Goal: Transaction & Acquisition: Purchase product/service

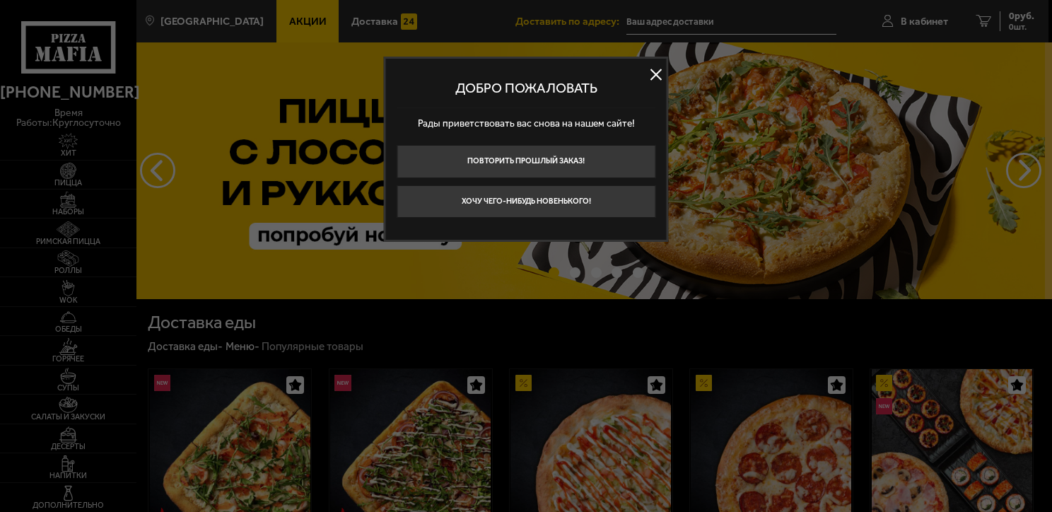
type input "[STREET_ADDRESS]"
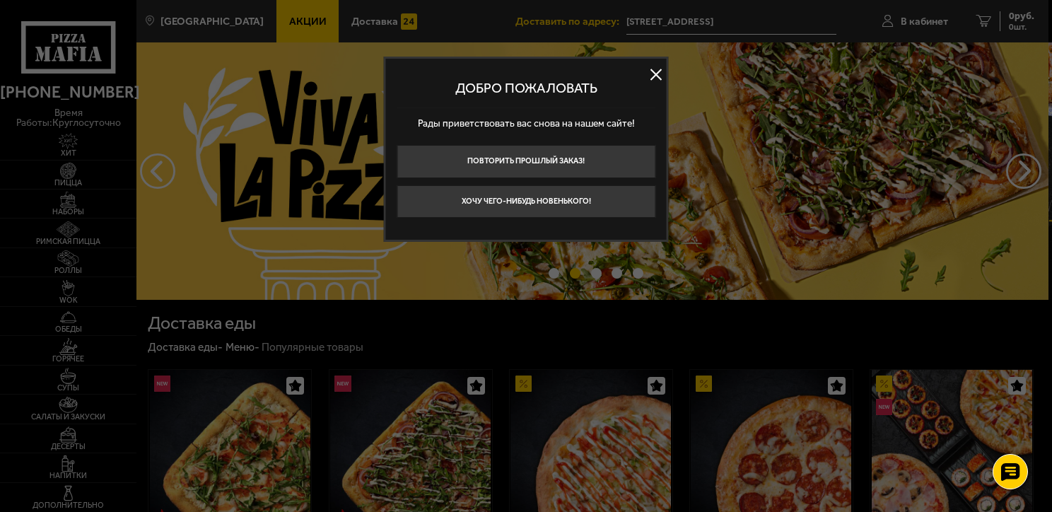
click at [656, 74] on button at bounding box center [655, 74] width 21 height 21
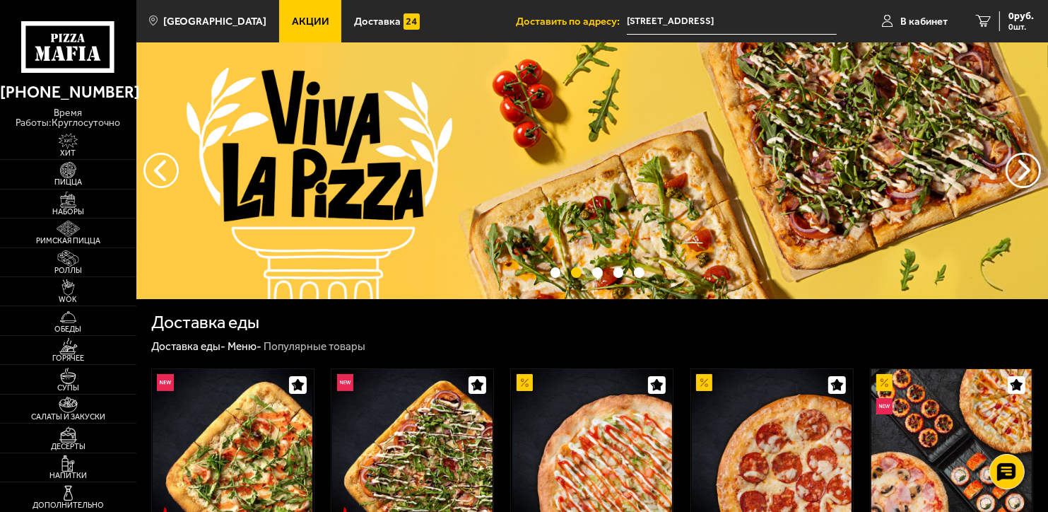
click at [782, 17] on input "[STREET_ADDRESS]" at bounding box center [732, 21] width 210 height 26
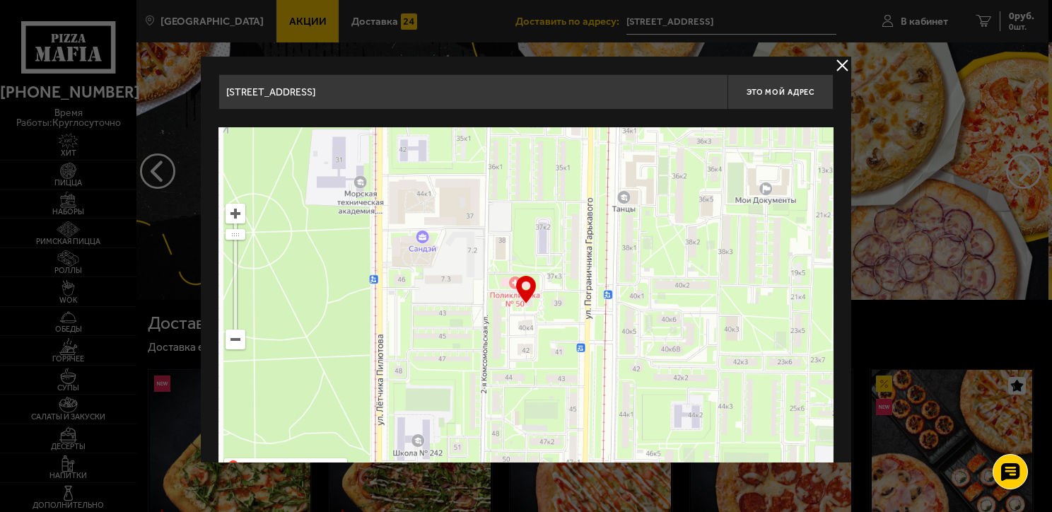
drag, startPoint x: 408, startPoint y: 245, endPoint x: 707, endPoint y: 373, distance: 325.2
click at [707, 373] on ymaps at bounding box center [525, 303] width 615 height 353
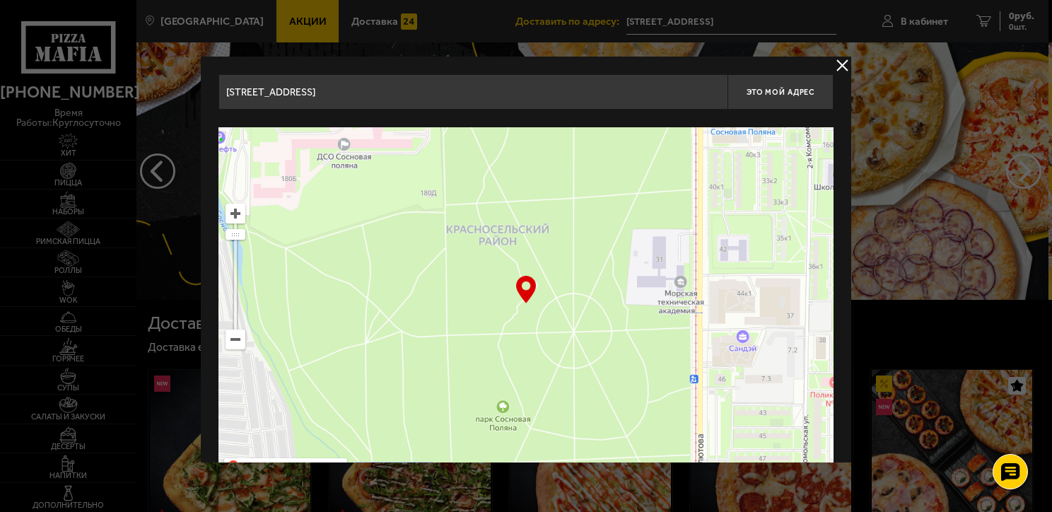
drag, startPoint x: 523, startPoint y: 285, endPoint x: 829, endPoint y: 422, distance: 335.4
click at [829, 422] on div "… © Яндекс Условия использования Открыть в Яндекс.Картах Создать свою карту" at bounding box center [525, 303] width 615 height 353
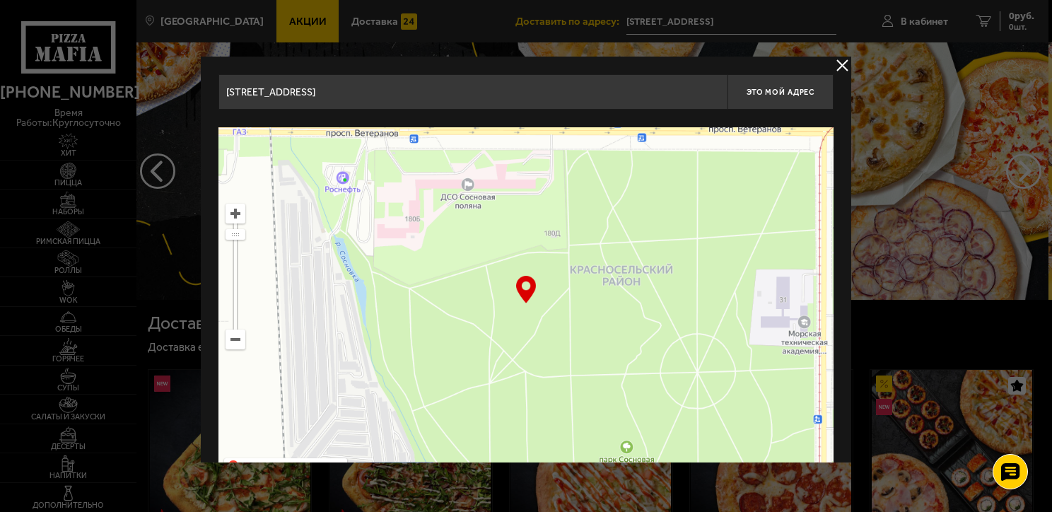
drag, startPoint x: 529, startPoint y: 234, endPoint x: 800, endPoint y: 382, distance: 308.4
click at [800, 382] on ymaps at bounding box center [525, 303] width 615 height 353
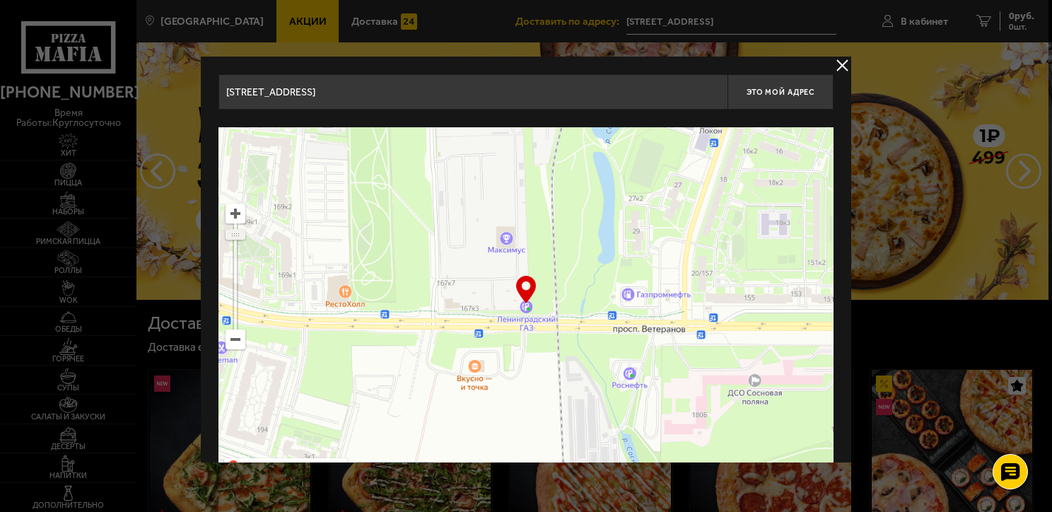
click at [240, 239] on ymaps at bounding box center [236, 234] width 20 height 11
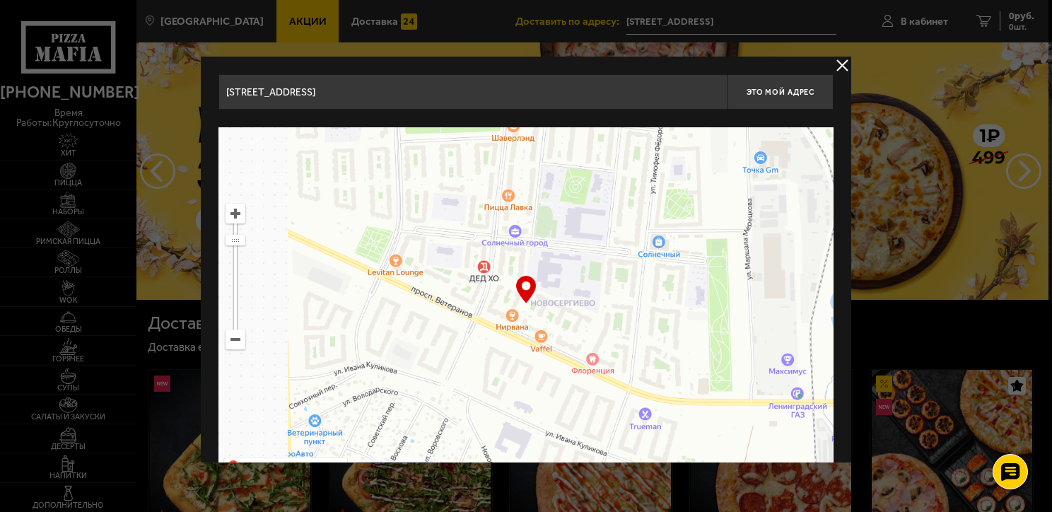
drag, startPoint x: 339, startPoint y: 273, endPoint x: 611, endPoint y: 361, distance: 285.3
click at [611, 361] on ymaps at bounding box center [525, 303] width 615 height 353
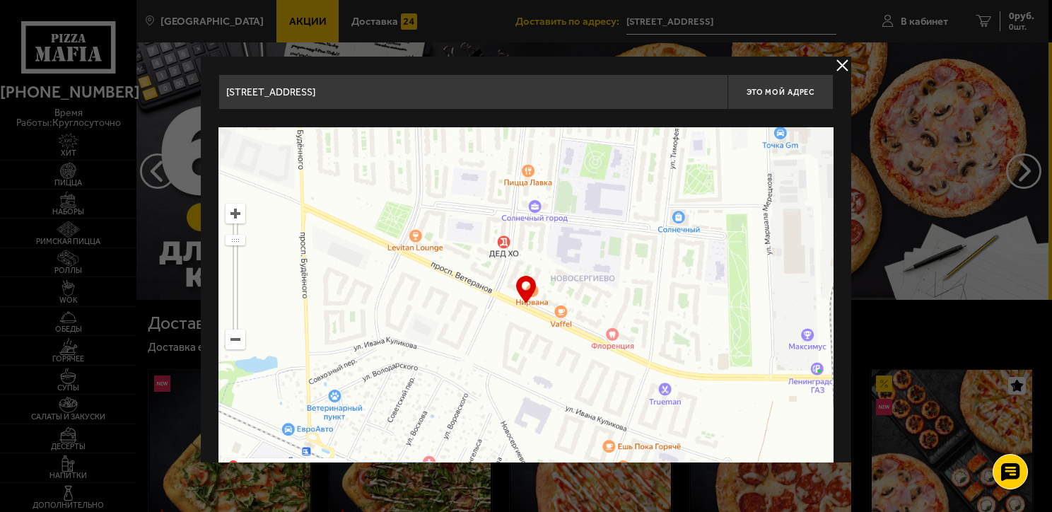
click at [238, 215] on ymaps at bounding box center [235, 213] width 18 height 18
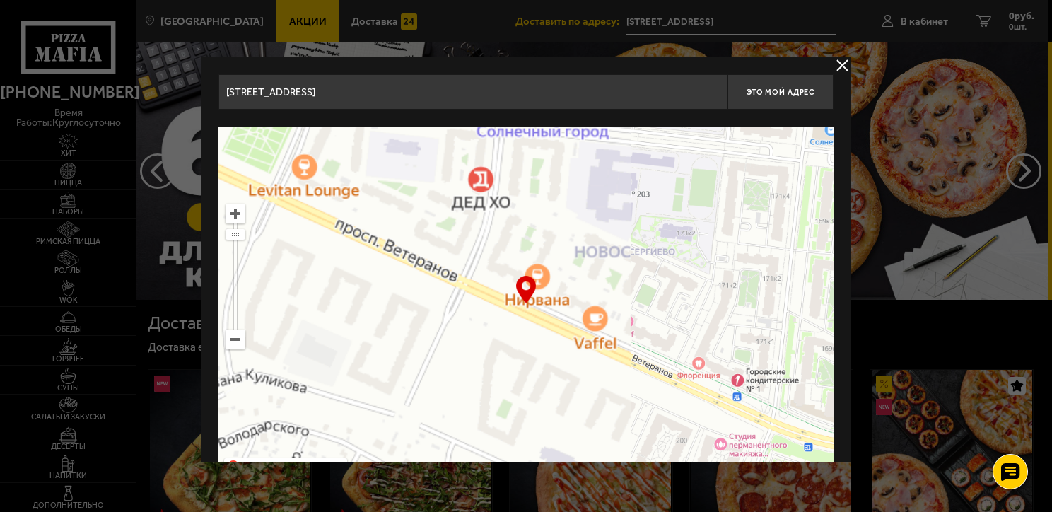
click at [238, 215] on ymaps at bounding box center [235, 213] width 18 height 18
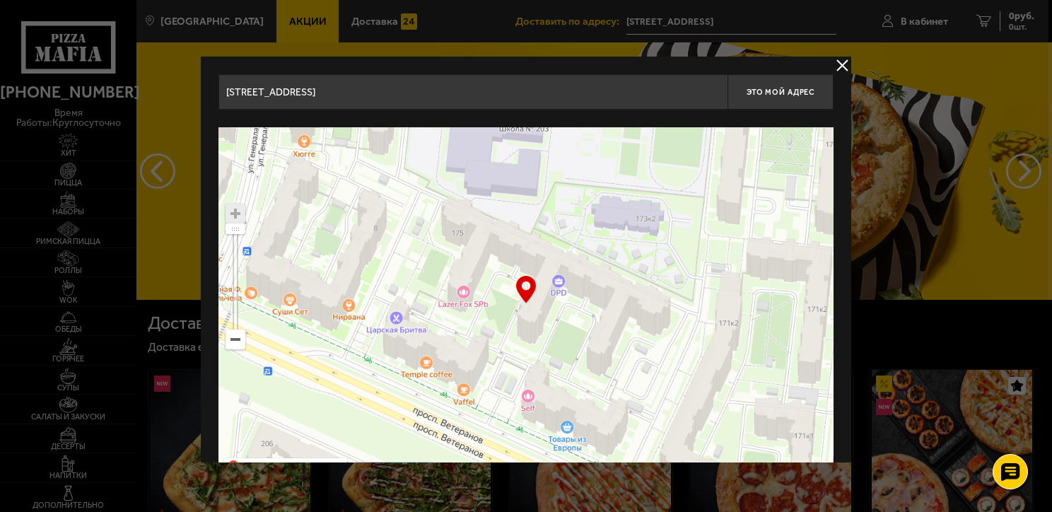
drag, startPoint x: 663, startPoint y: 262, endPoint x: 462, endPoint y: 318, distance: 208.6
click at [462, 318] on ymaps at bounding box center [525, 303] width 615 height 353
type input "[STREET_ADDRESS]"
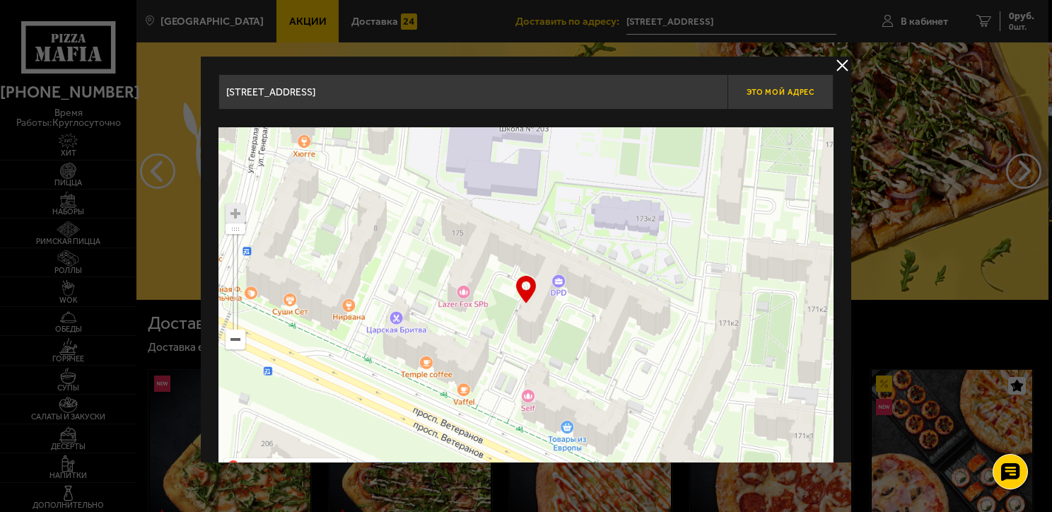
click at [814, 92] on button "Это мой адрес" at bounding box center [780, 91] width 106 height 35
type input "[STREET_ADDRESS]"
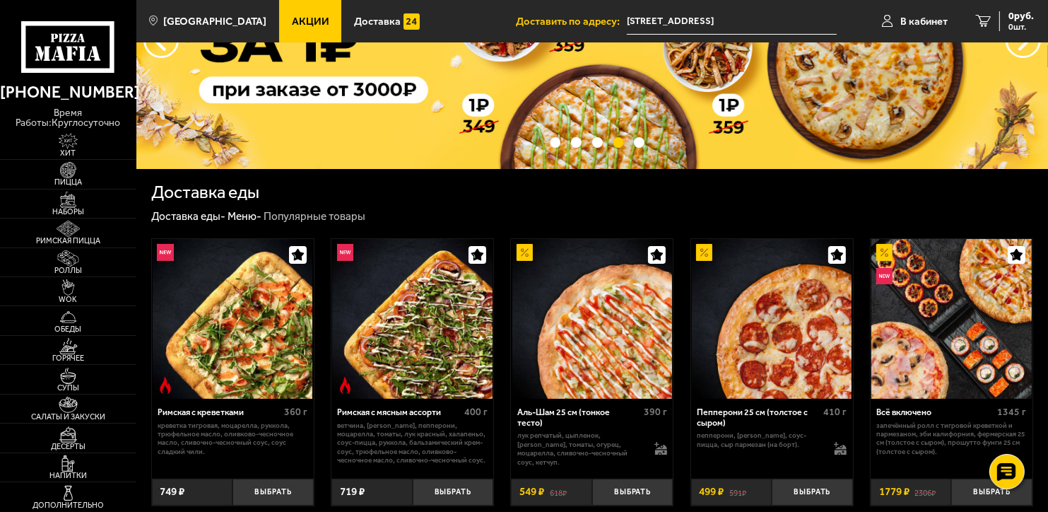
scroll to position [87, 0]
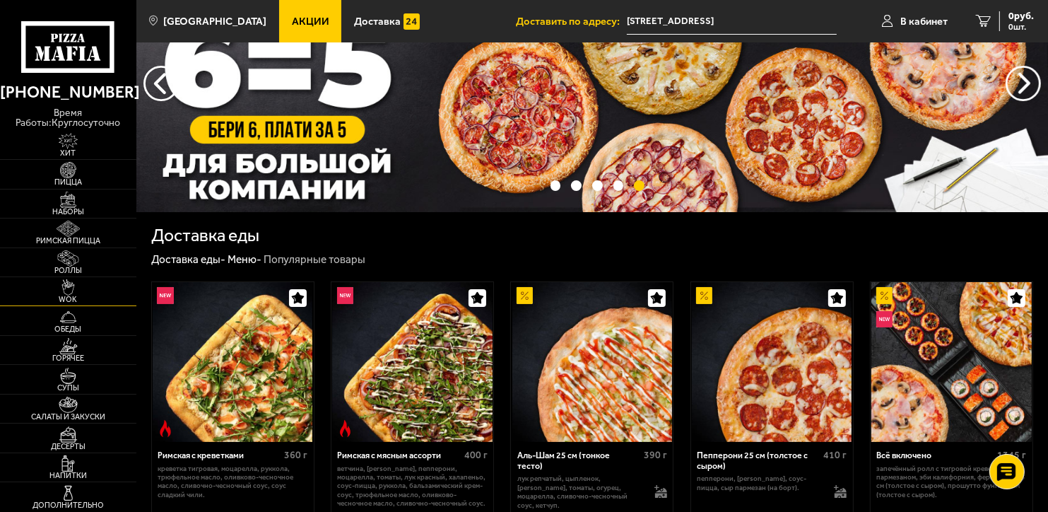
click at [63, 305] on link "WOK" at bounding box center [68, 291] width 136 height 28
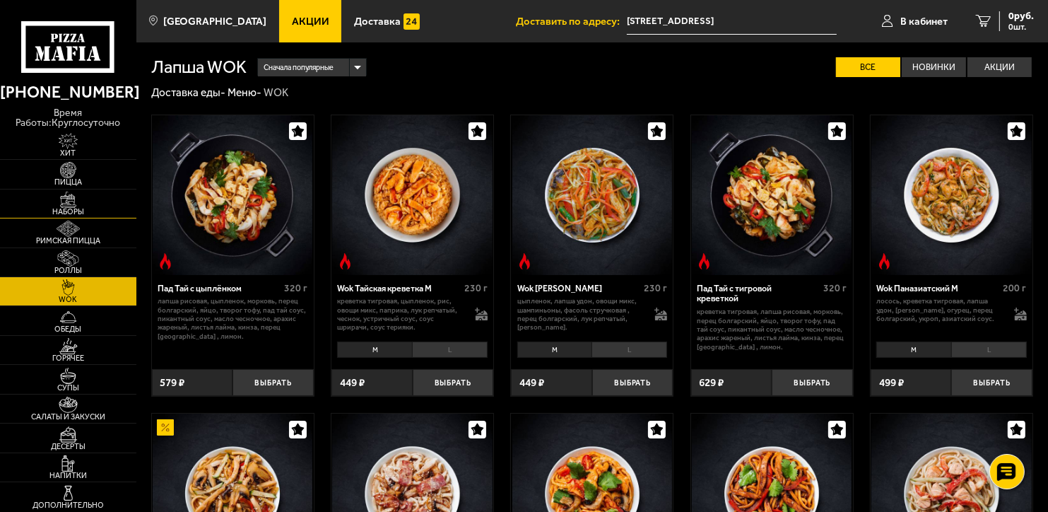
click at [68, 204] on img at bounding box center [68, 200] width 42 height 16
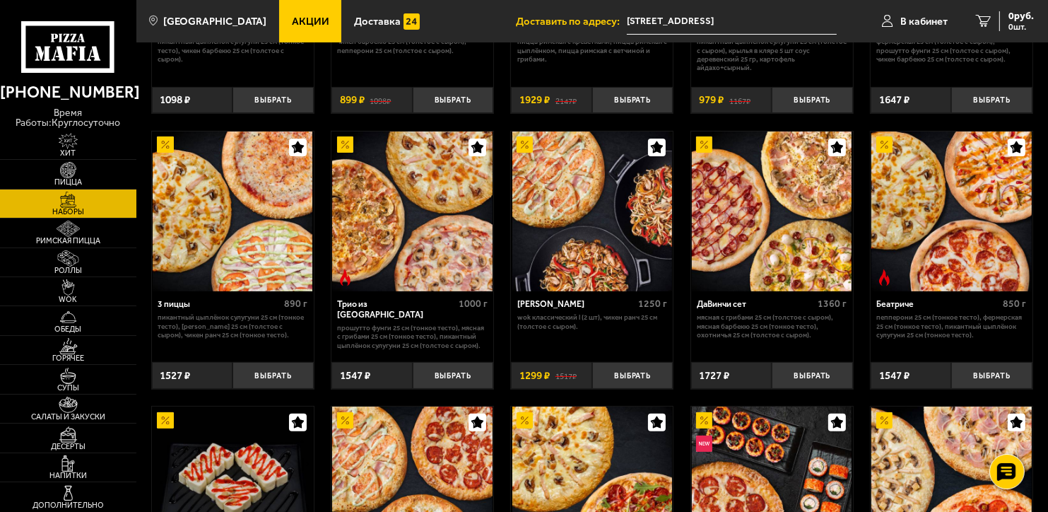
scroll to position [257, 0]
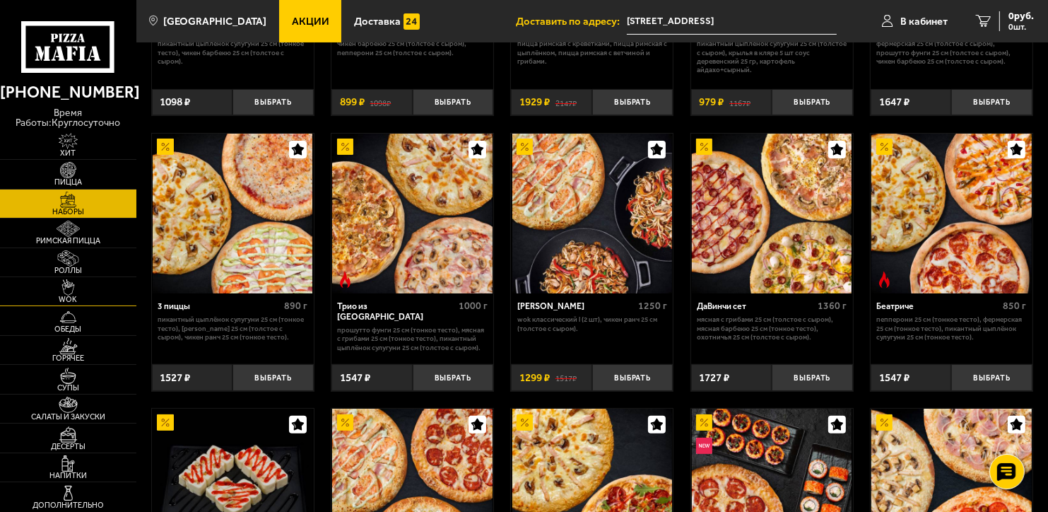
click at [79, 289] on img at bounding box center [68, 287] width 42 height 16
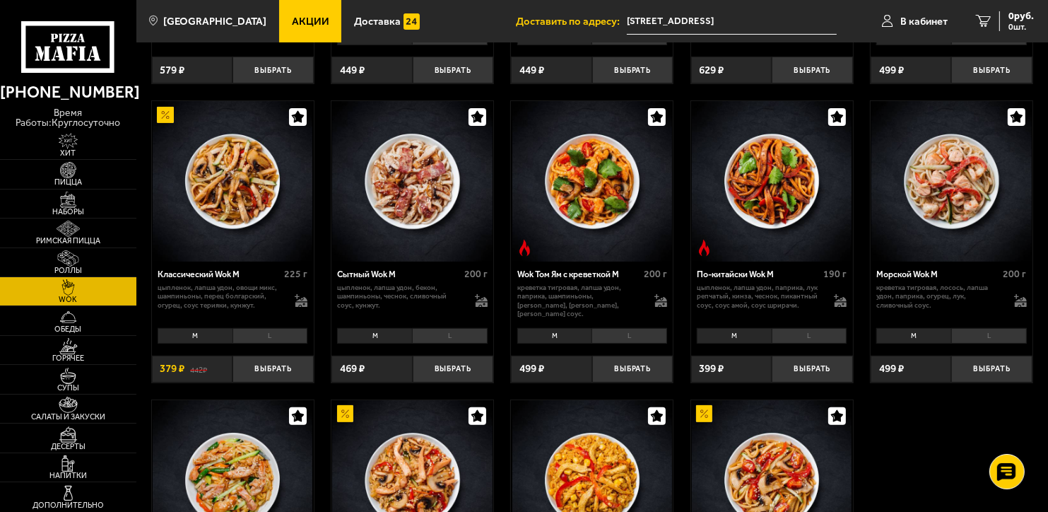
scroll to position [342, 0]
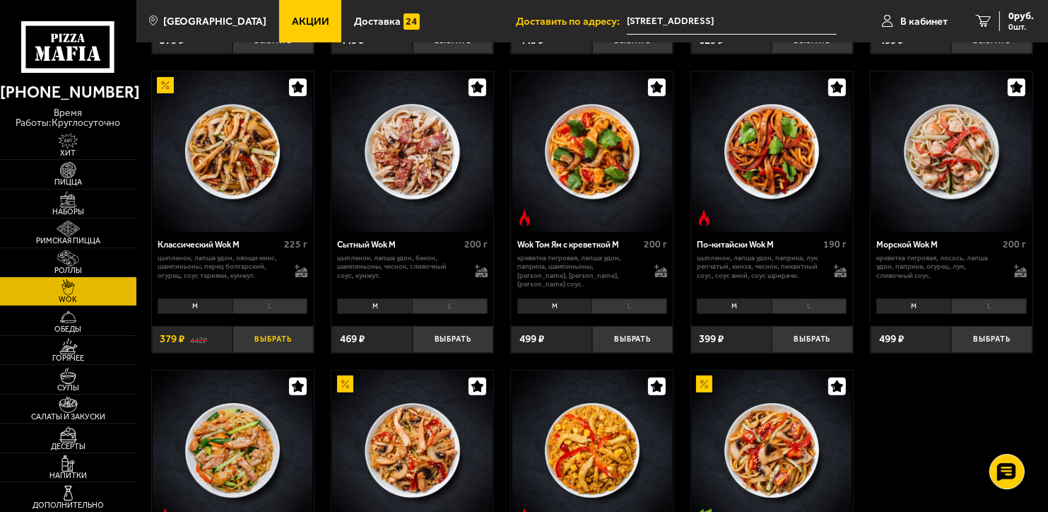
click at [287, 340] on button "Выбрать" at bounding box center [273, 339] width 81 height 27
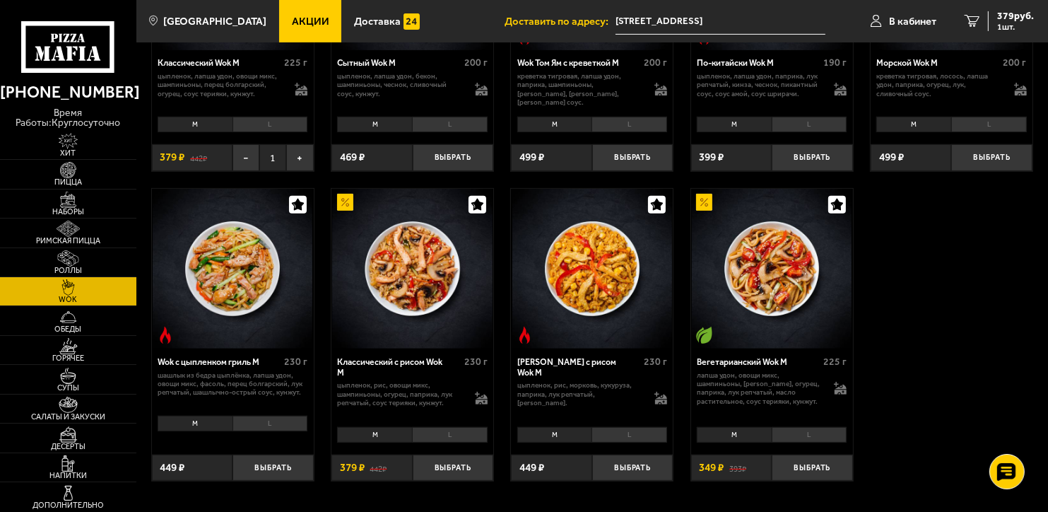
scroll to position [530, 0]
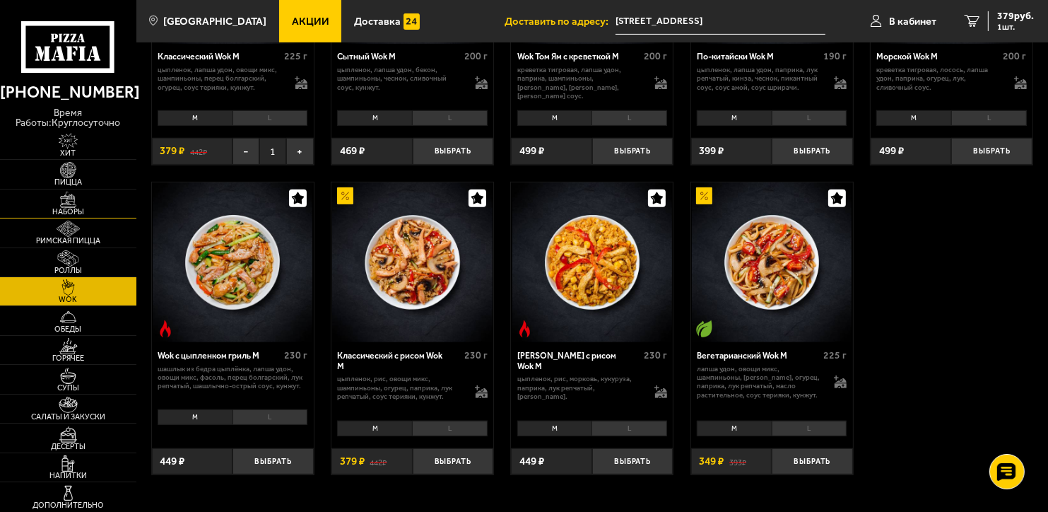
click at [72, 201] on img at bounding box center [68, 200] width 42 height 16
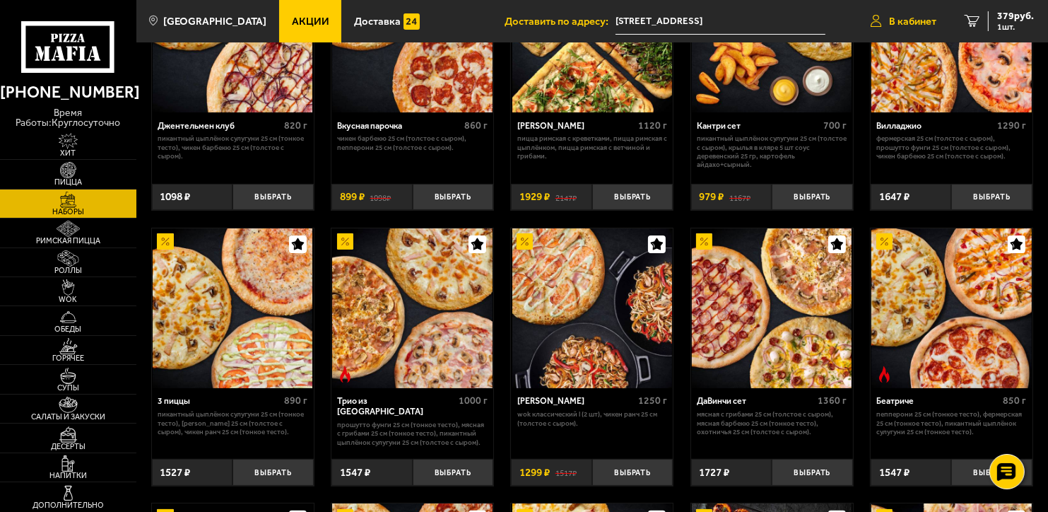
scroll to position [160, 0]
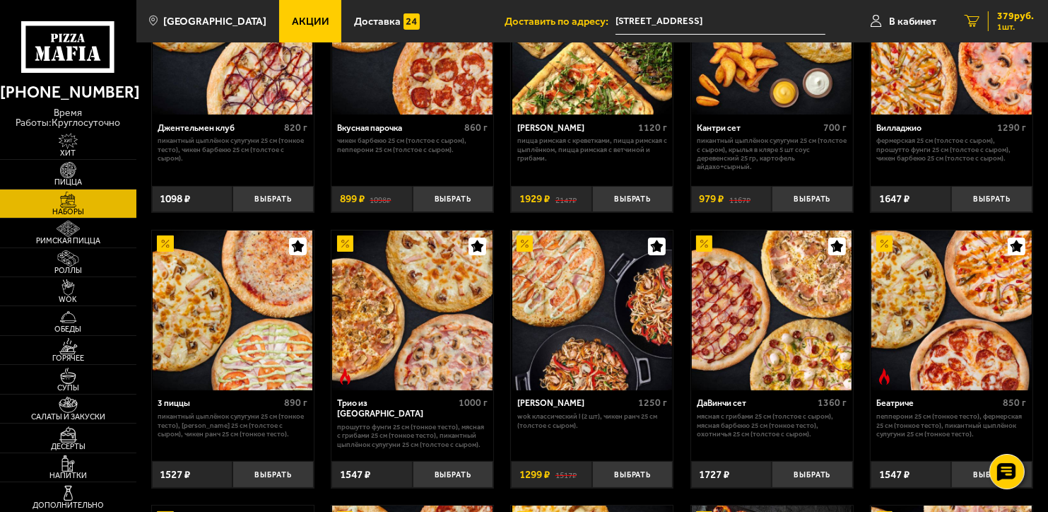
click at [1004, 33] on link "1 379 руб. 1 шт." at bounding box center [1000, 21] width 98 height 42
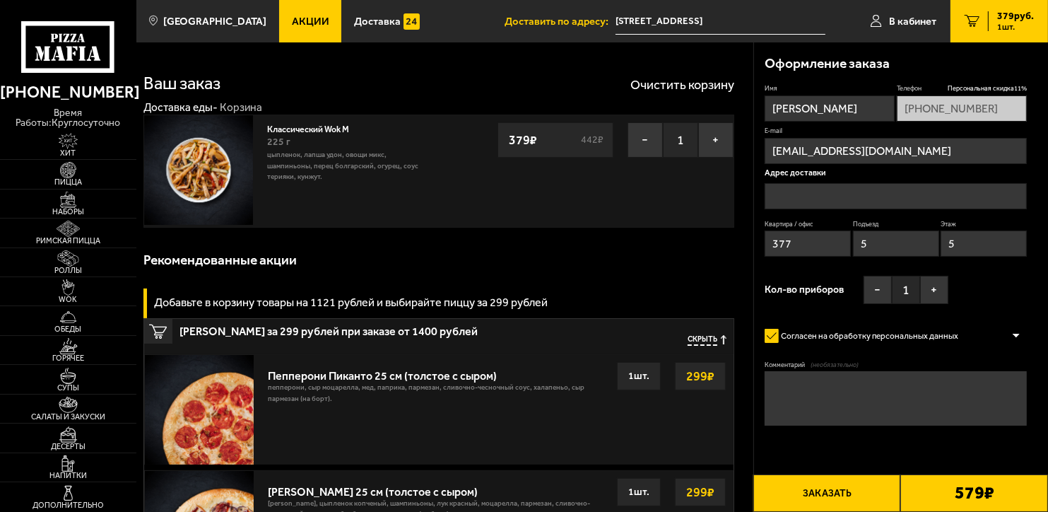
type input "[STREET_ADDRESS]"
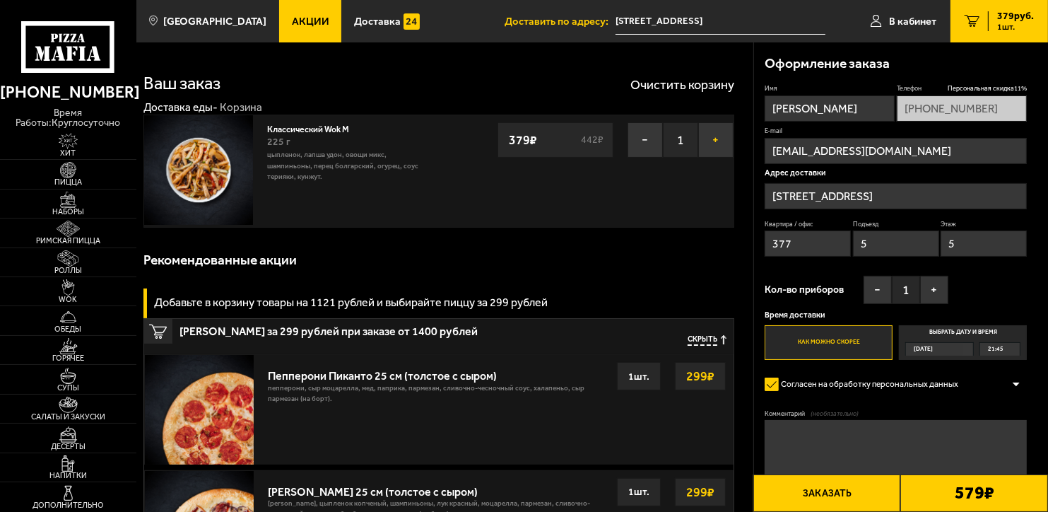
click at [730, 140] on button "+" at bounding box center [715, 139] width 35 height 35
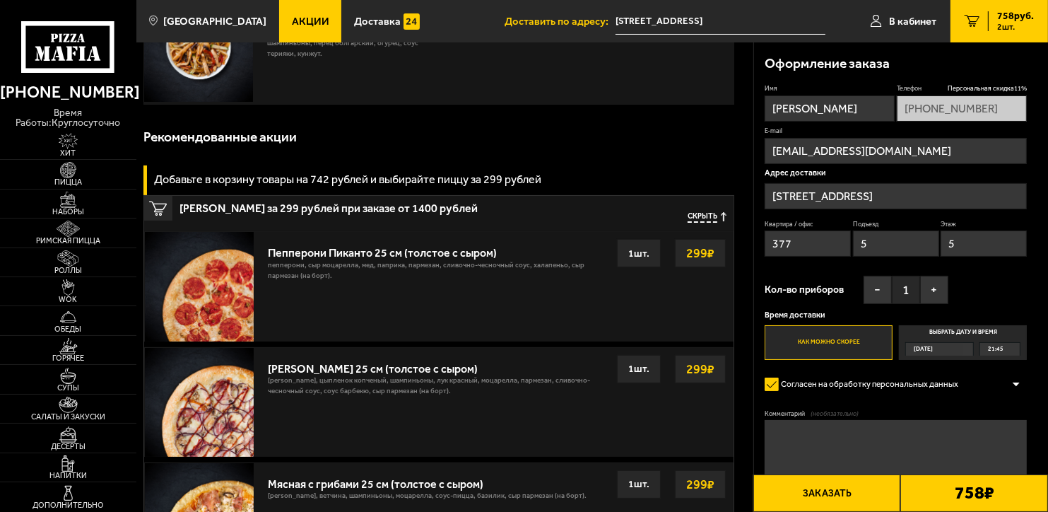
scroll to position [146, 0]
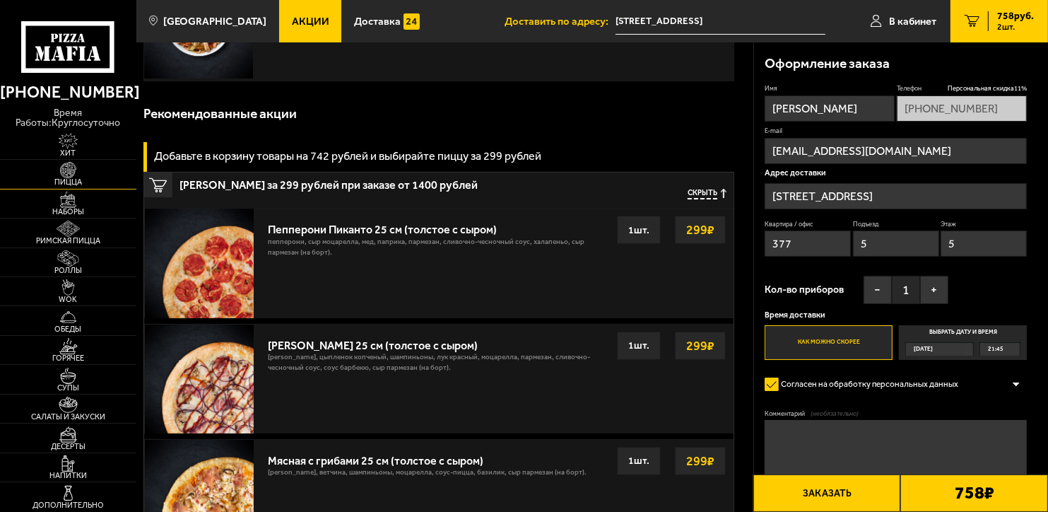
click at [69, 178] on span "Пицца" at bounding box center [68, 182] width 136 height 8
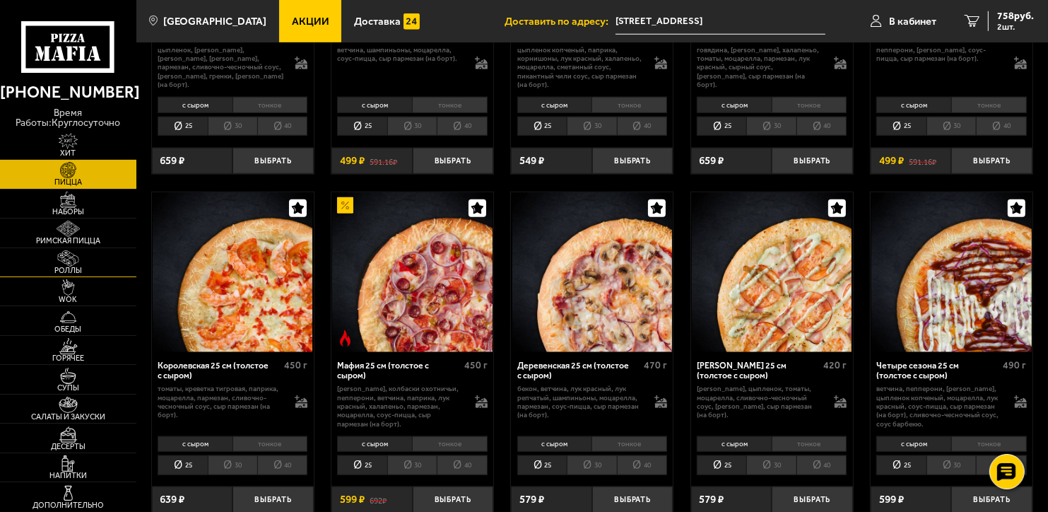
scroll to position [1298, 0]
click at [69, 271] on span "Роллы" at bounding box center [68, 271] width 136 height 8
